Goal: Register for event/course

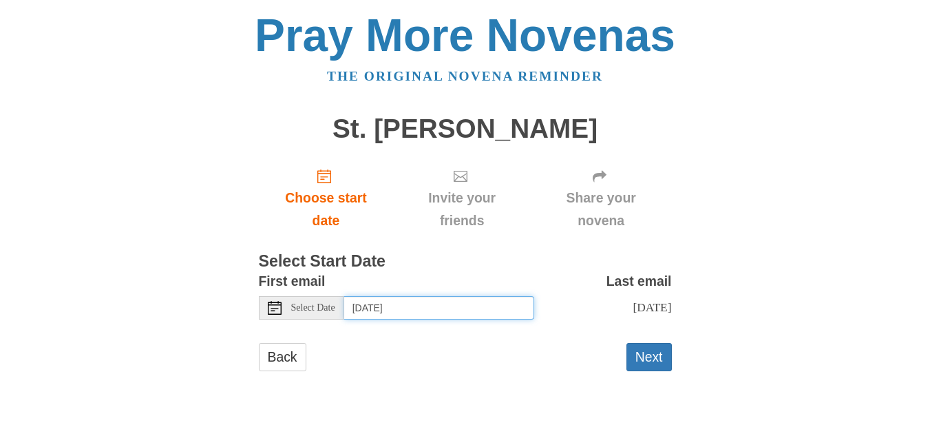
click at [444, 310] on input "[DATE]" at bounding box center [439, 307] width 190 height 23
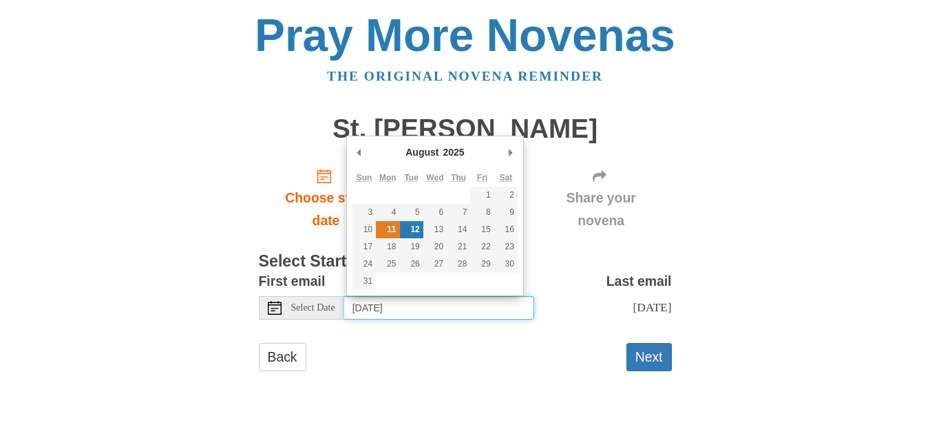
type input "[DATE]"
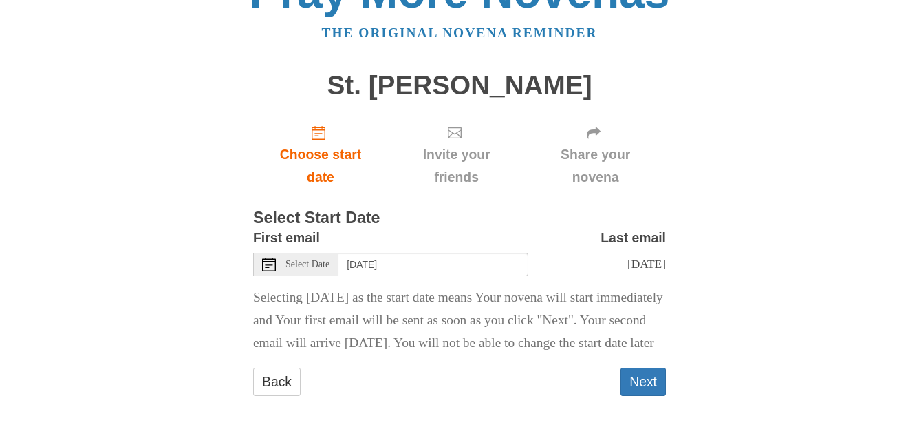
scroll to position [79, 0]
click at [648, 376] on button "Next" at bounding box center [643, 382] width 45 height 28
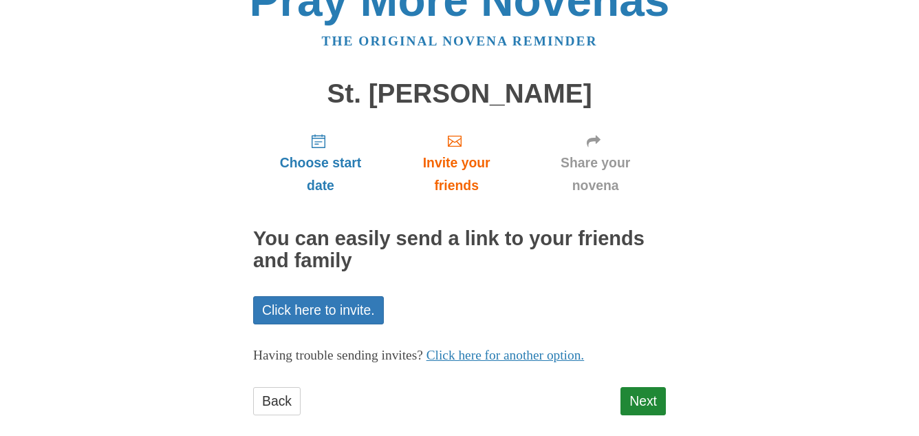
scroll to position [54, 0]
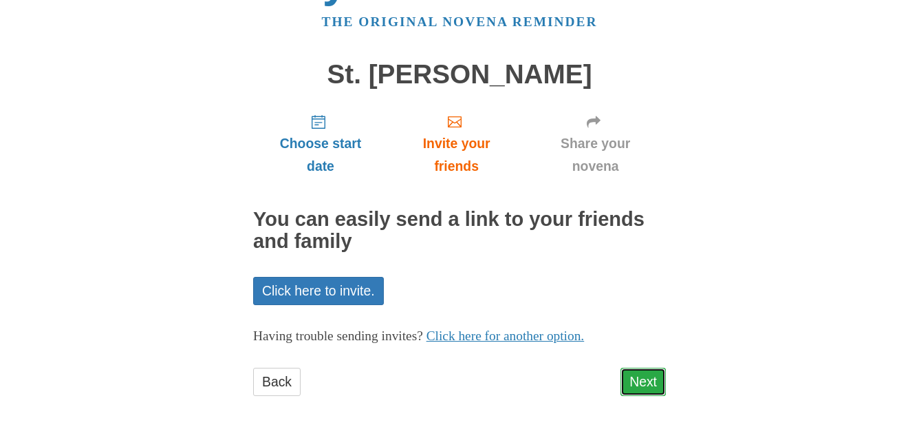
click at [636, 370] on link "Next" at bounding box center [643, 382] width 45 height 28
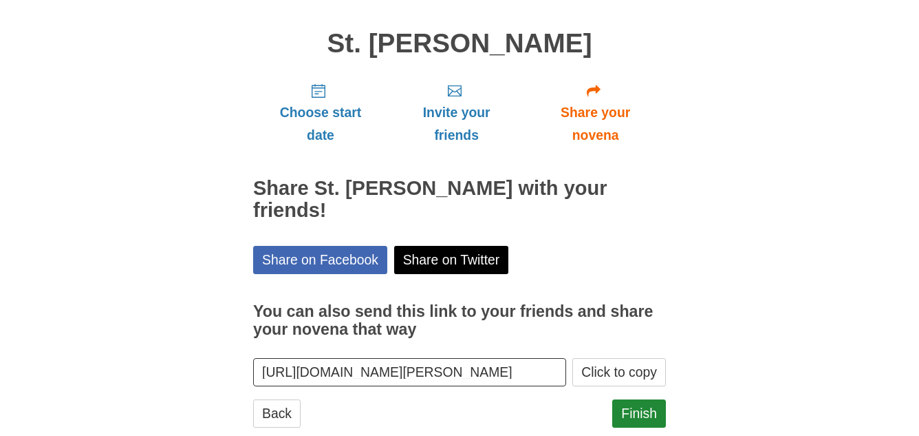
scroll to position [89, 0]
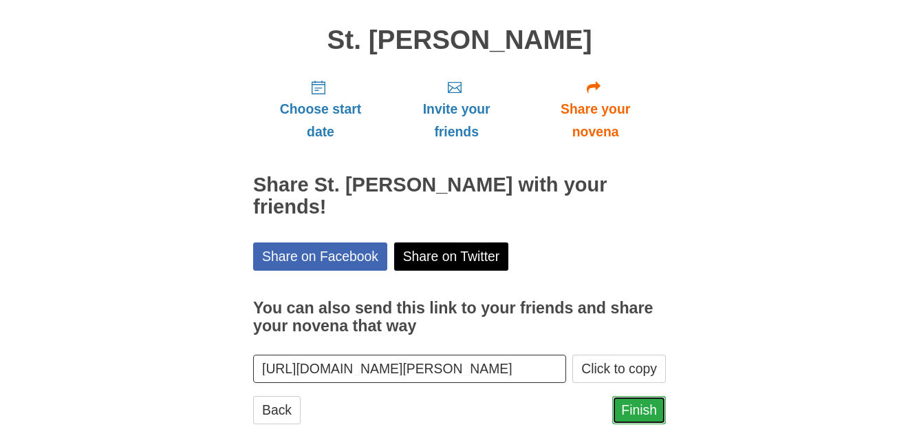
click at [625, 396] on link "Finish" at bounding box center [640, 410] width 54 height 28
